Goal: Task Accomplishment & Management: Manage account settings

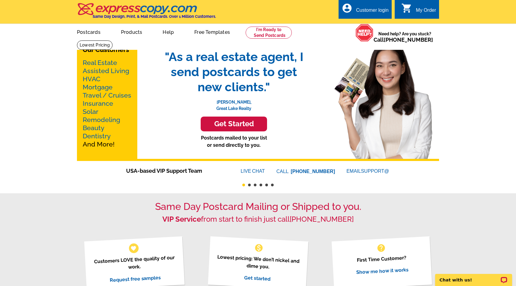
click at [373, 8] on div "Customer login" at bounding box center [372, 12] width 33 height 8
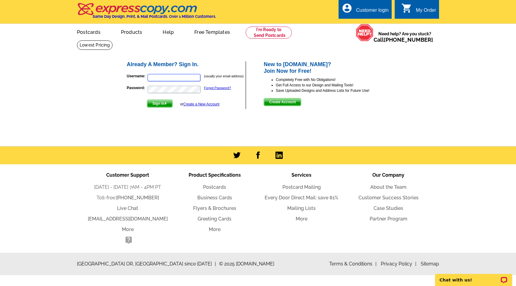
type input "heather@theroskogroup.com"
click at [156, 103] on span "Sign In" at bounding box center [159, 103] width 25 height 7
